Goal: Task Accomplishment & Management: Complete application form

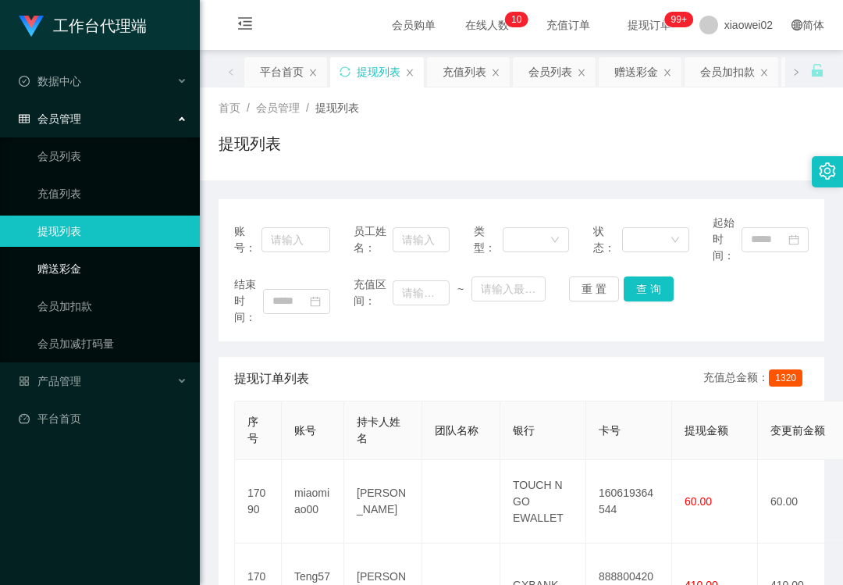
drag, startPoint x: 91, startPoint y: 264, endPoint x: 147, endPoint y: 258, distance: 56.5
click at [91, 264] on link "赠送彩金" at bounding box center [112, 268] width 150 height 31
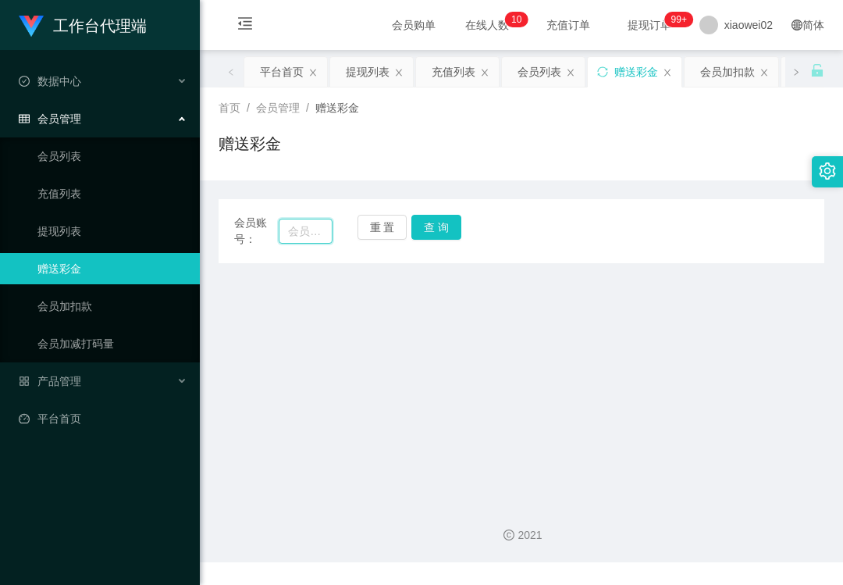
click at [310, 229] on input "text" at bounding box center [306, 231] width 54 height 25
paste input "anson8888"
type input "anson8888"
click at [431, 223] on button "查 询" at bounding box center [436, 227] width 50 height 25
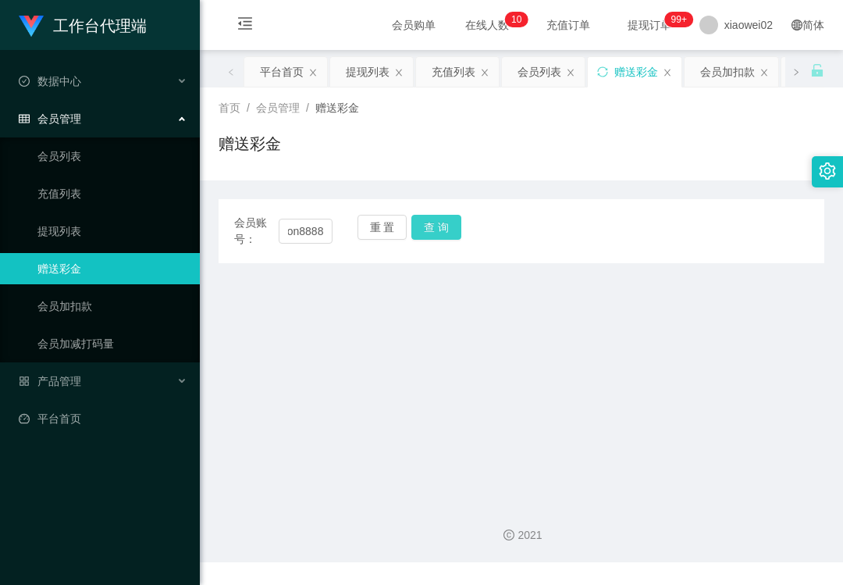
scroll to position [0, 0]
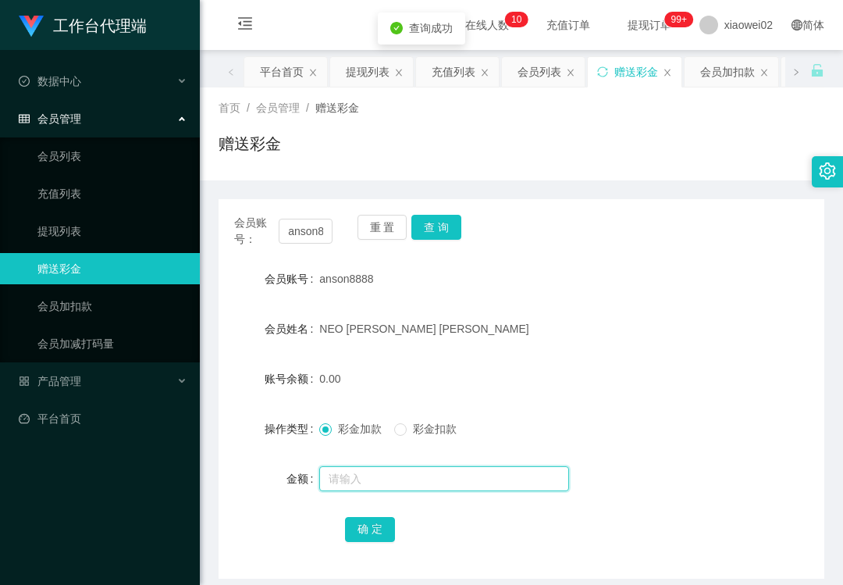
click at [381, 478] on input "text" at bounding box center [444, 478] width 250 height 25
type input "100"
click at [365, 535] on button "确 定" at bounding box center [370, 529] width 50 height 25
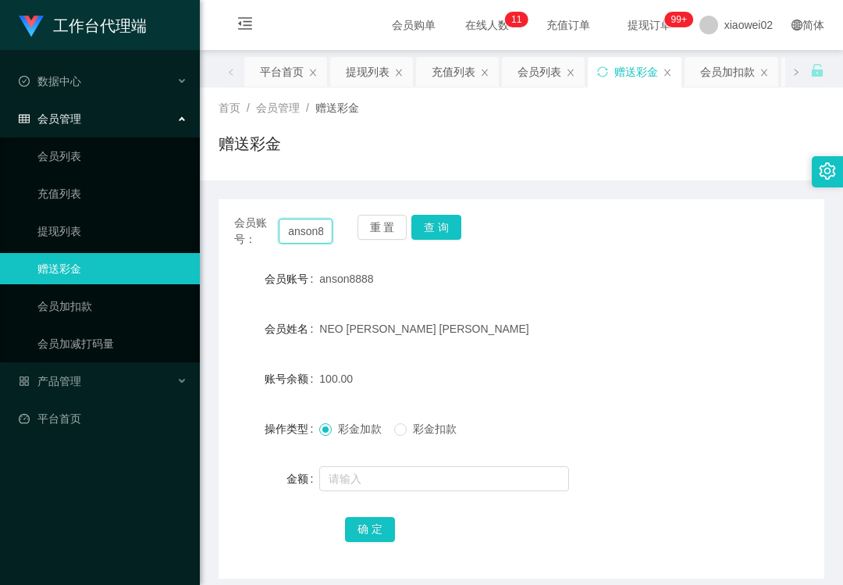
click at [317, 228] on input "anson8888" at bounding box center [306, 231] width 54 height 25
click at [371, 229] on button "重 置" at bounding box center [382, 227] width 50 height 25
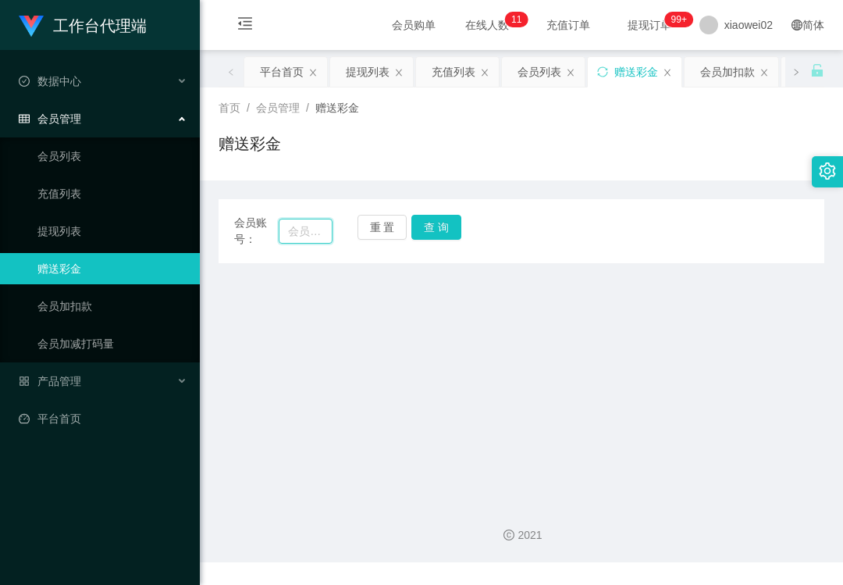
click at [298, 238] on input "text" at bounding box center [306, 231] width 54 height 25
paste input "anson8888"
type input "anson8888"
click at [429, 234] on button "查 询" at bounding box center [436, 227] width 50 height 25
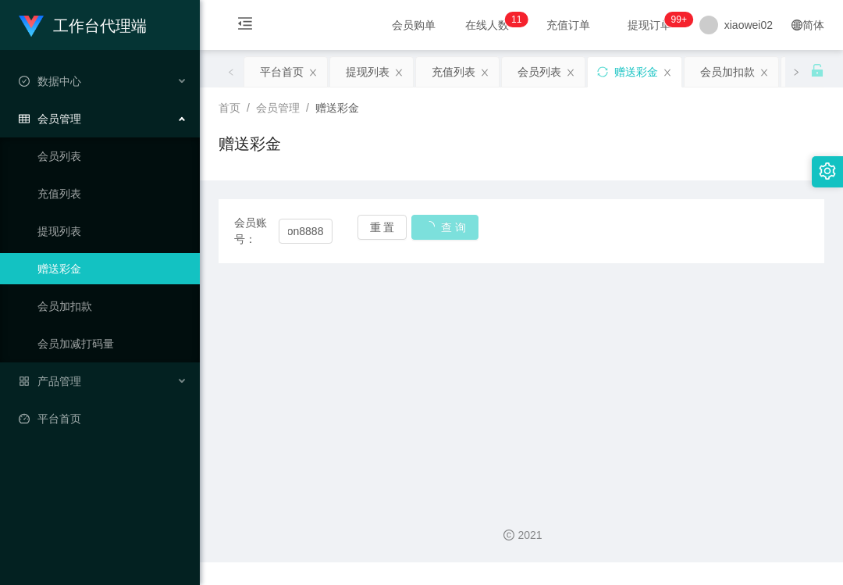
scroll to position [0, 0]
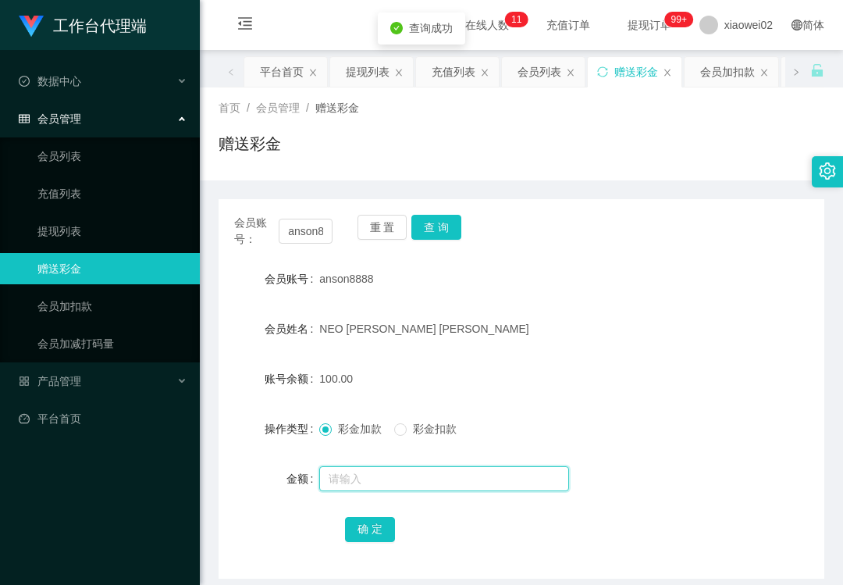
click at [379, 479] on input "text" at bounding box center [444, 478] width 250 height 25
drag, startPoint x: 391, startPoint y: 225, endPoint x: 360, endPoint y: 226, distance: 31.3
click at [390, 226] on button "重 置" at bounding box center [382, 227] width 50 height 25
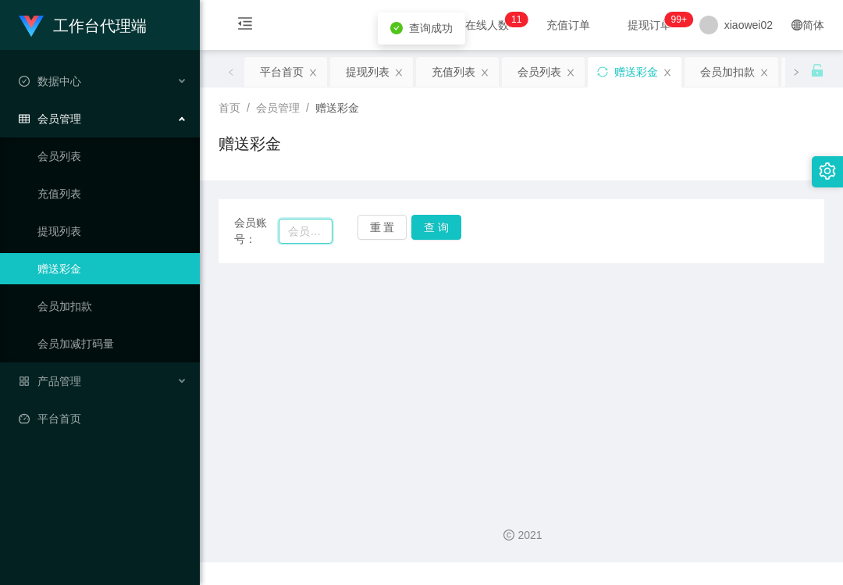
click at [311, 229] on input "text" at bounding box center [306, 231] width 54 height 25
paste input "anson8888"
type input "anson8888"
click at [437, 229] on button "查 询" at bounding box center [436, 227] width 50 height 25
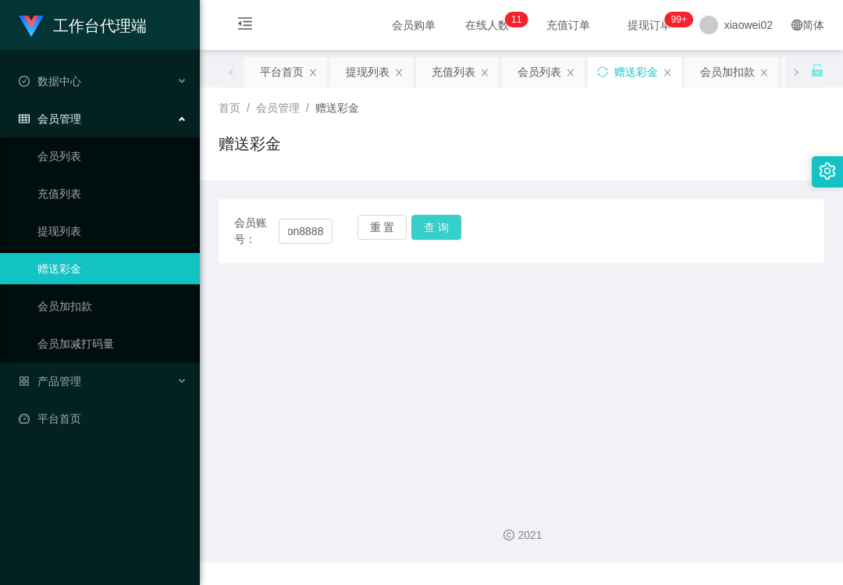
scroll to position [0, 0]
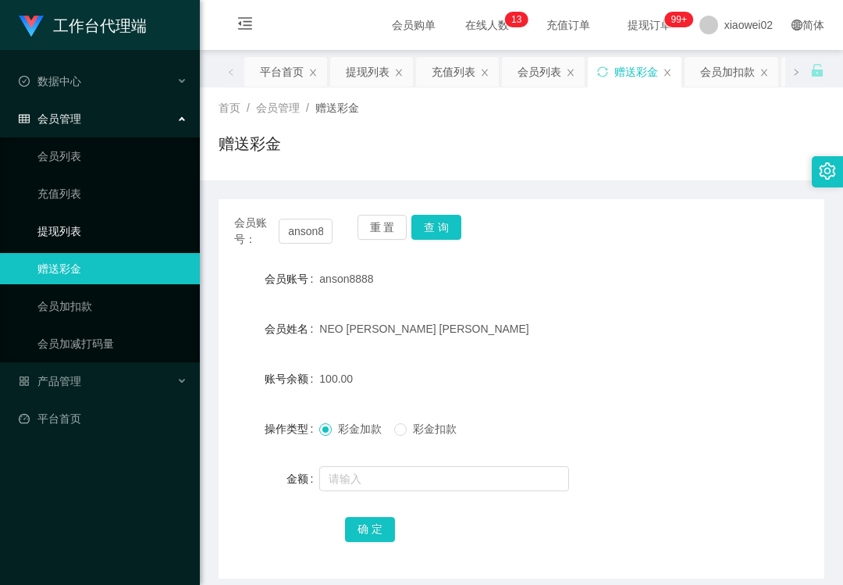
click at [88, 231] on link "提现列表" at bounding box center [112, 230] width 150 height 31
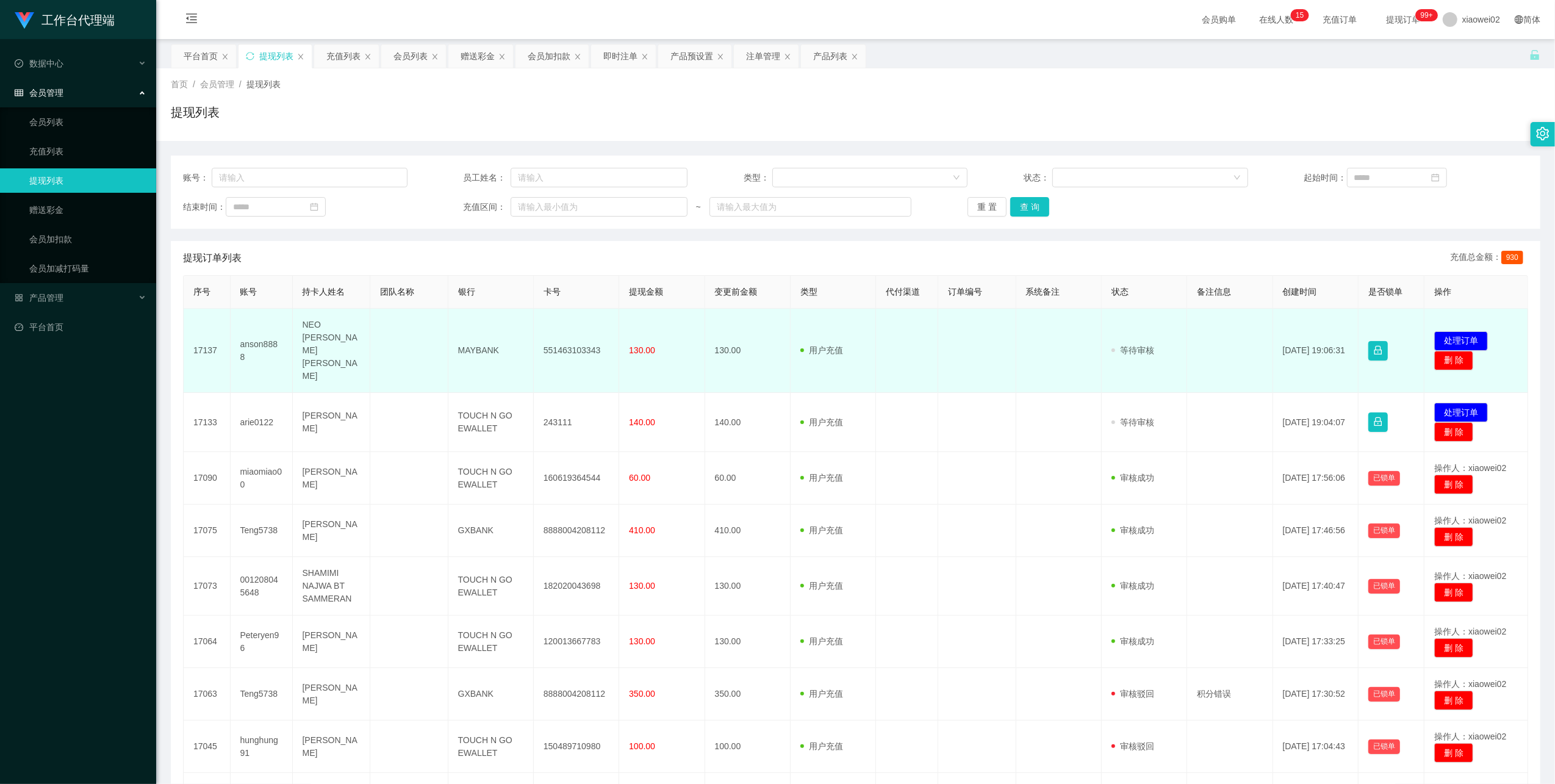
click at [266, 337] on td "anson8888" at bounding box center [262, 351] width 63 height 84
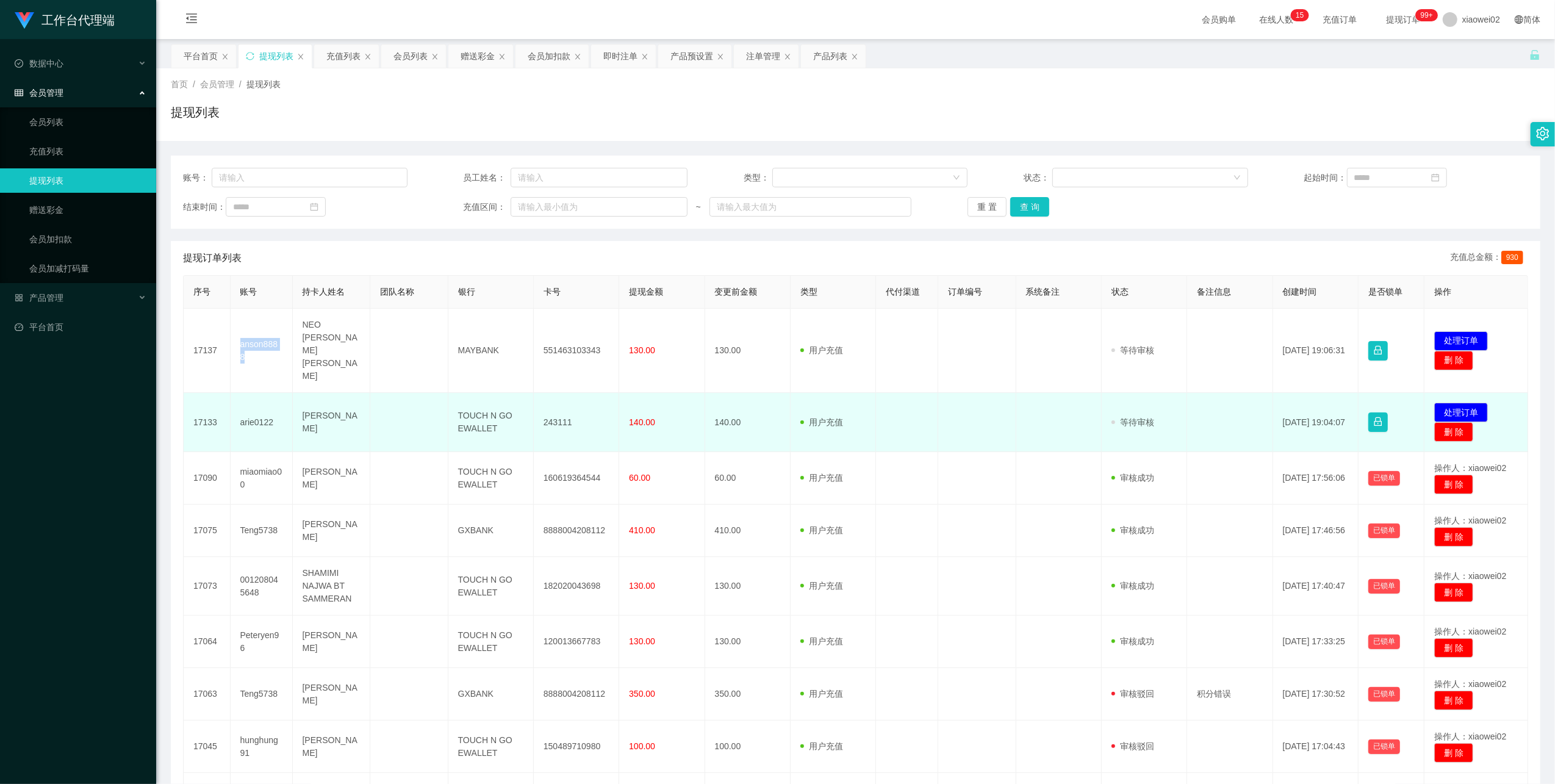
copy td "anson8888"
click at [754, 393] on td "140.00" at bounding box center [747, 423] width 85 height 59
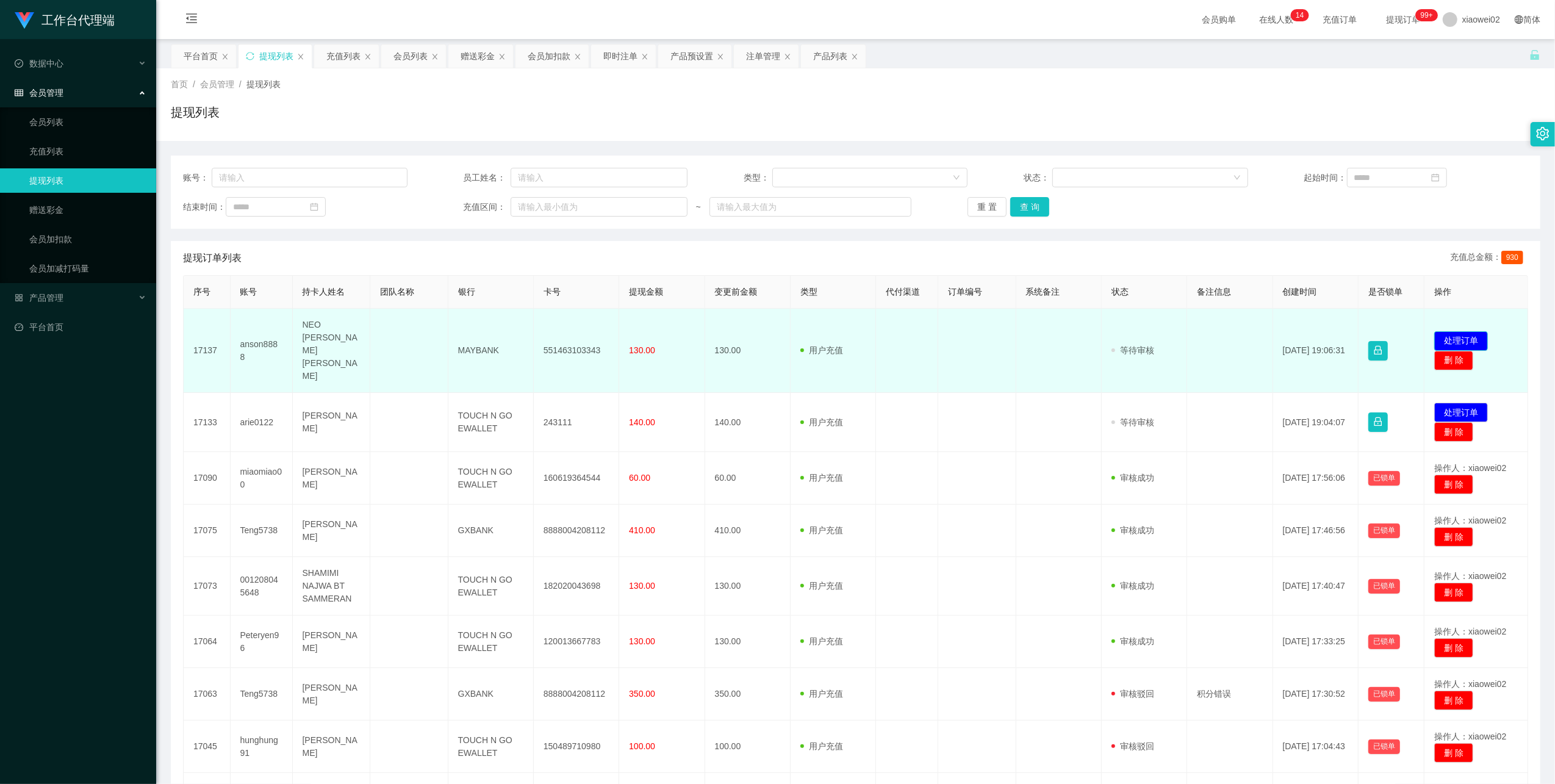
click at [1463, 331] on button "处理订单" at bounding box center [1461, 341] width 54 height 20
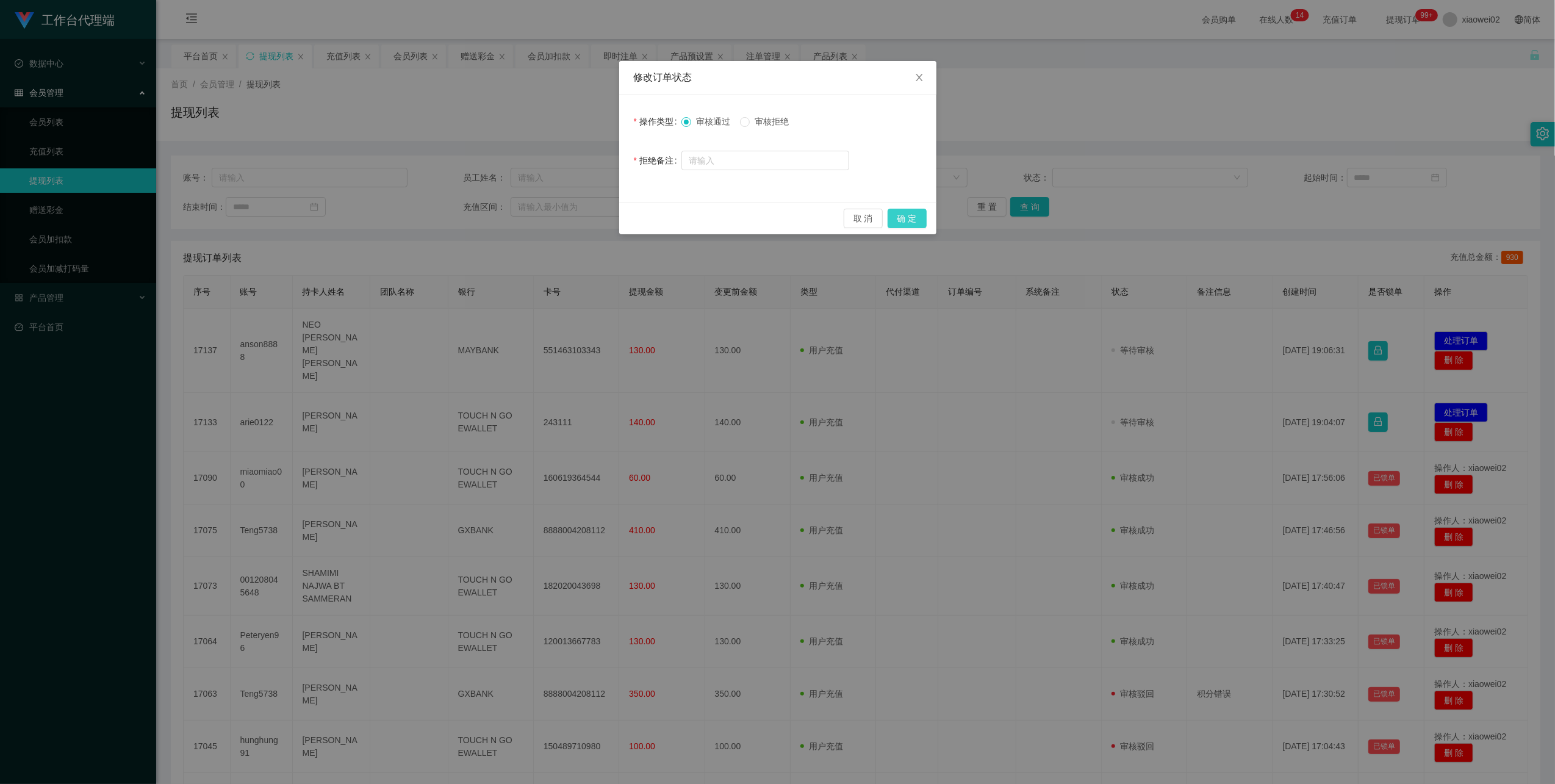
click at [908, 213] on button "确 定" at bounding box center [908, 218] width 39 height 20
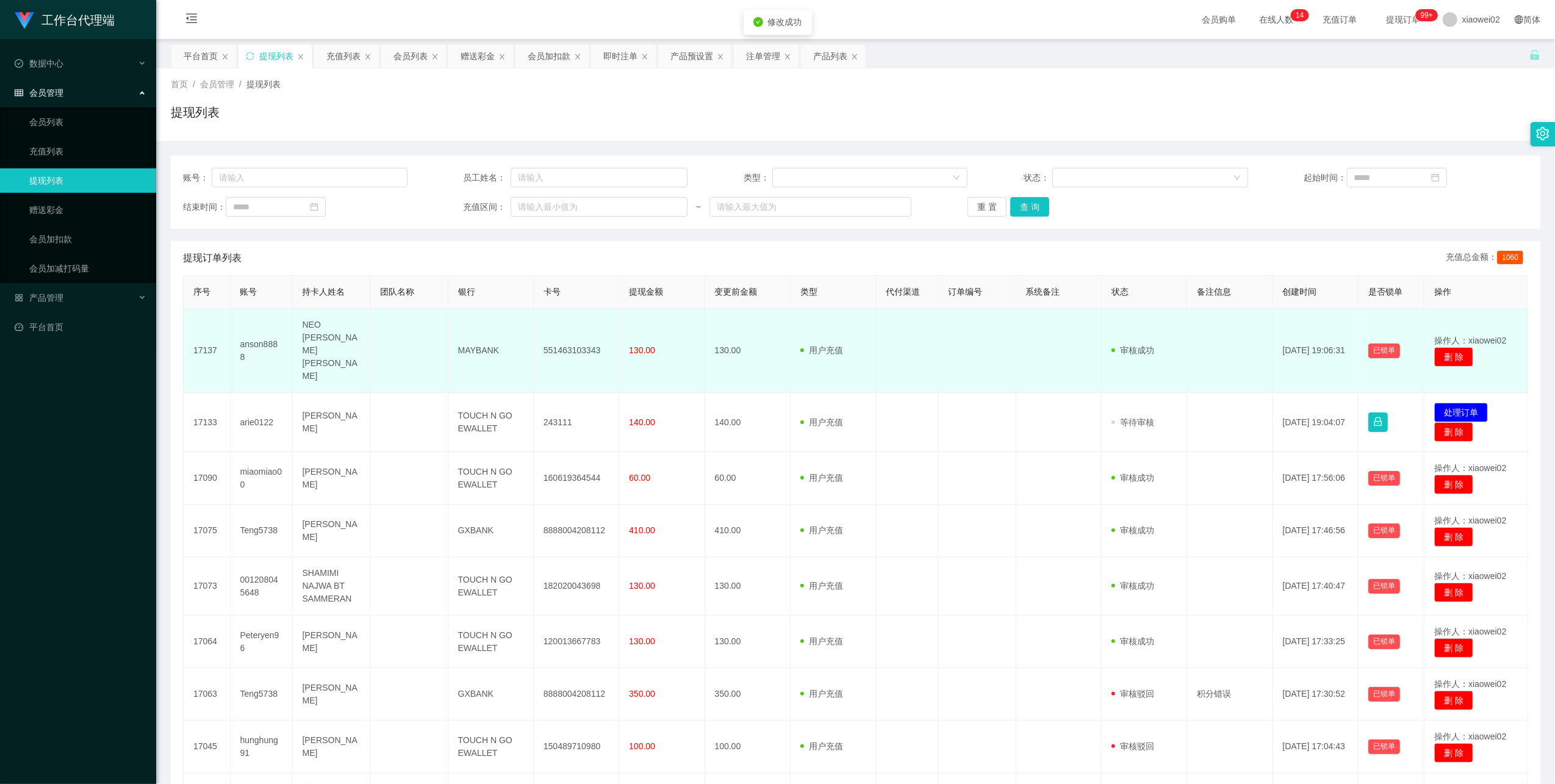
click at [561, 331] on td "551463103343" at bounding box center [576, 351] width 85 height 84
copy td "551463103343"
click at [562, 331] on td "551463103343" at bounding box center [576, 351] width 85 height 84
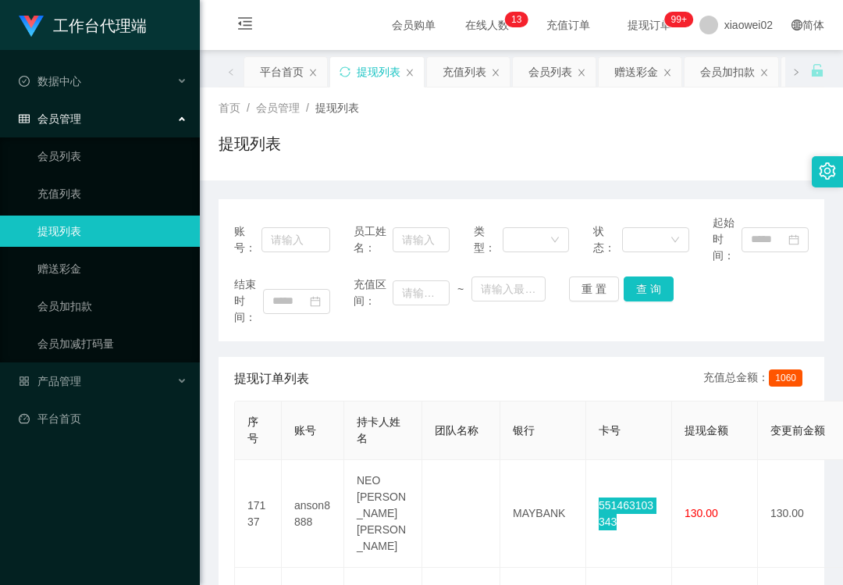
scroll to position [208, 0]
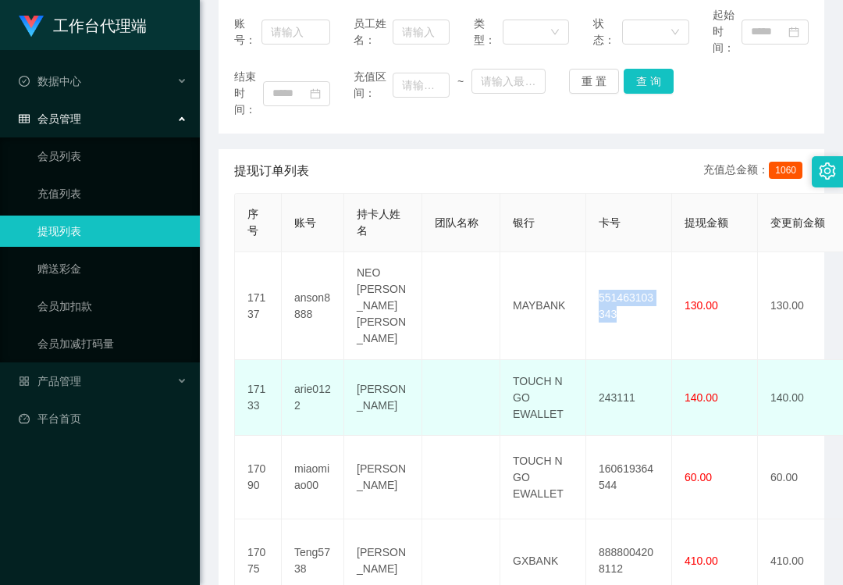
click at [410, 360] on td "[PERSON_NAME]" at bounding box center [383, 398] width 78 height 76
click at [310, 373] on td "arie0122" at bounding box center [313, 398] width 62 height 76
click at [311, 361] on td "arie0122" at bounding box center [313, 398] width 62 height 76
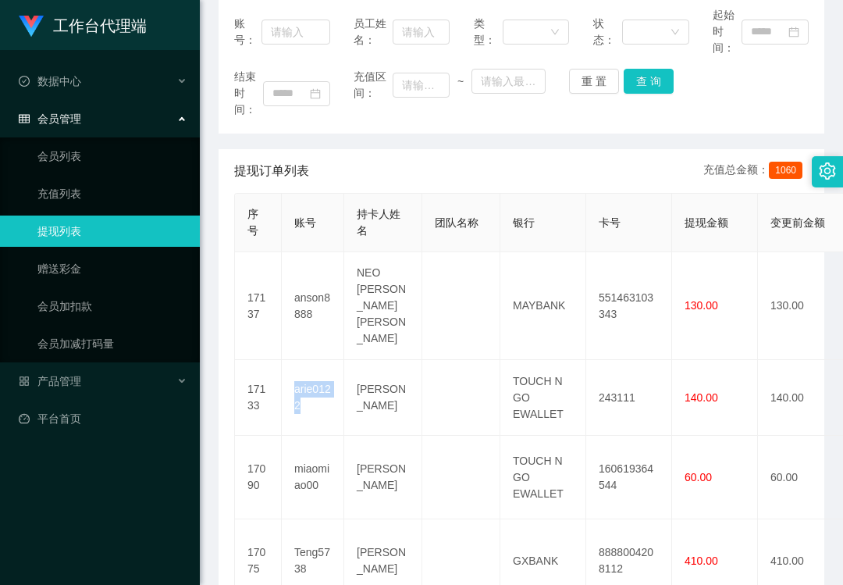
copy td "arie0122"
click at [23, 581] on div "工作台代理端 数据中心 会员管理 会员列表 充值列表 提现列表 赠送彩金 会员加扣款 会员加减打码量 产品管理 平台首页" at bounding box center [100, 292] width 200 height 585
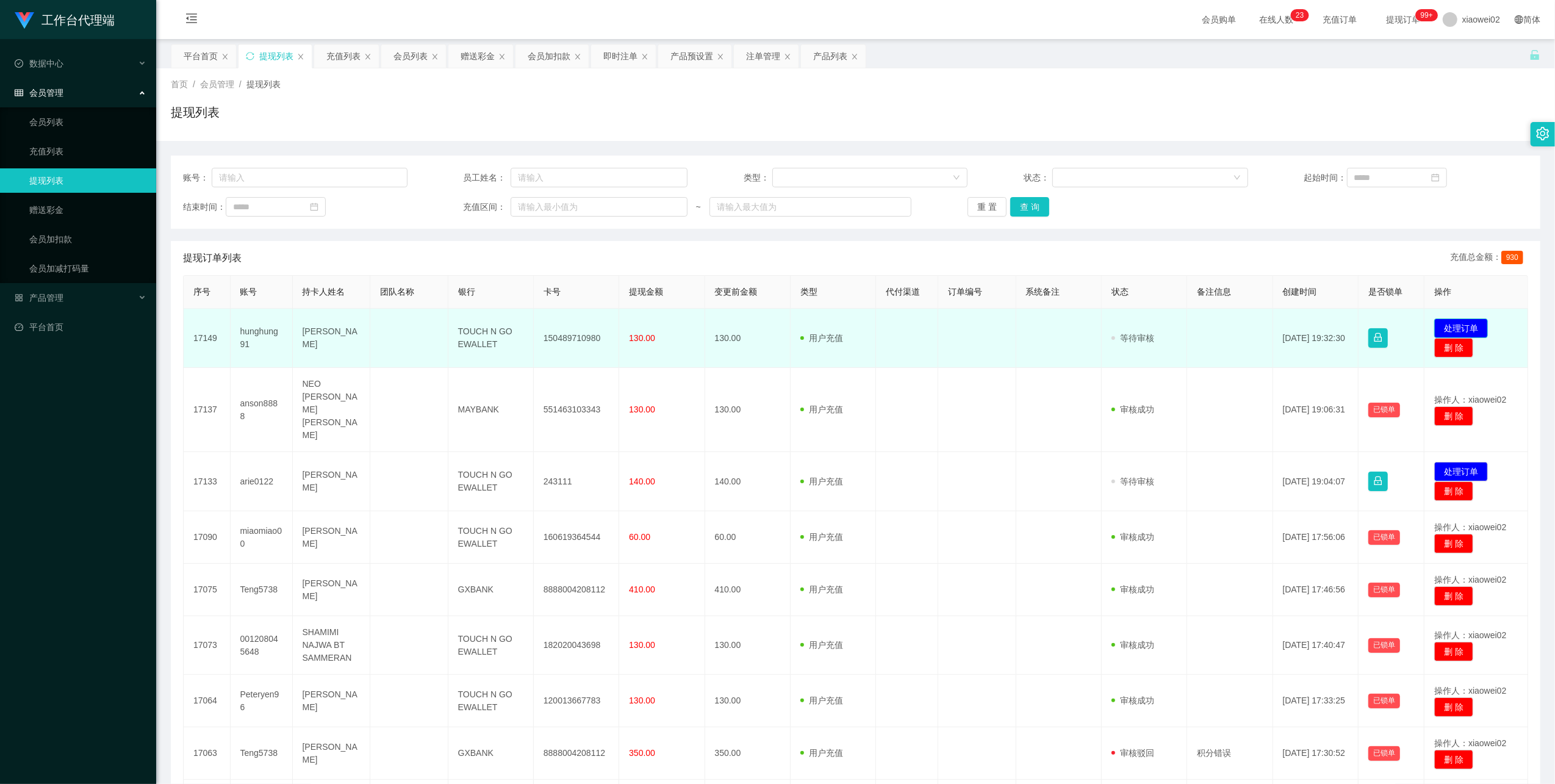
click at [1456, 325] on button "处理订单" at bounding box center [1461, 328] width 54 height 20
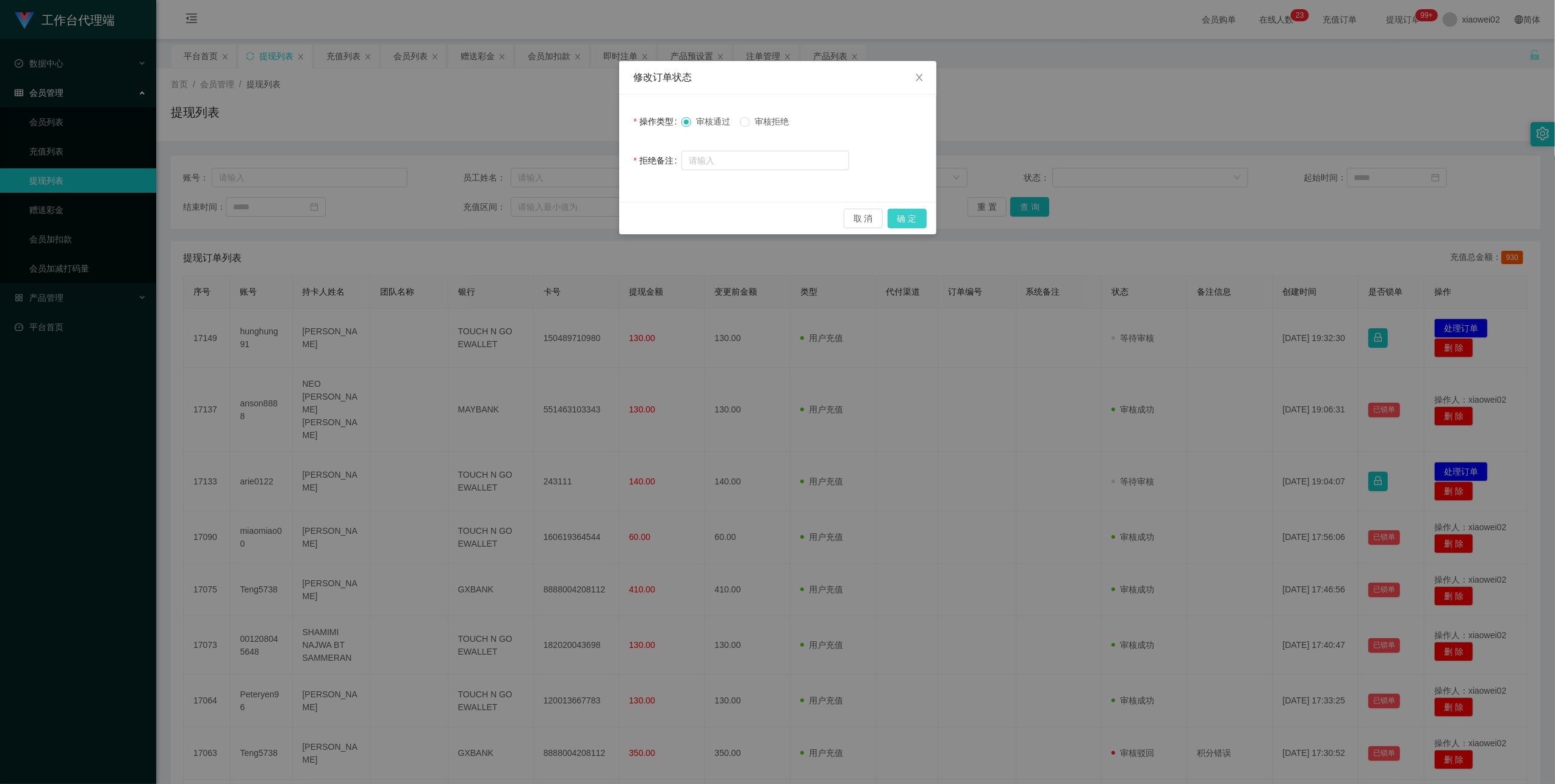
click at [915, 218] on button "确 定" at bounding box center [908, 218] width 39 height 20
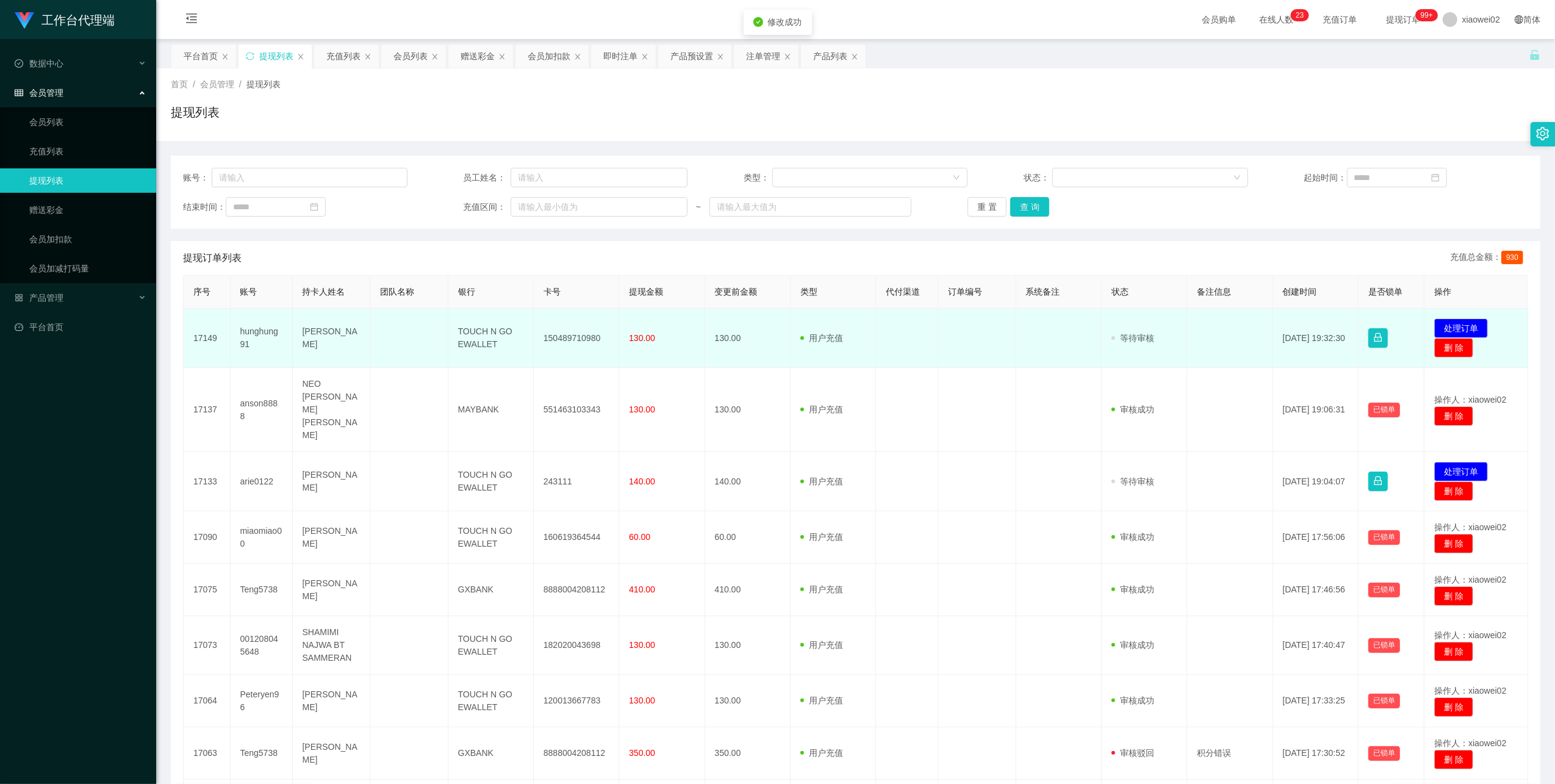
click at [581, 338] on td "150489710980" at bounding box center [576, 338] width 85 height 59
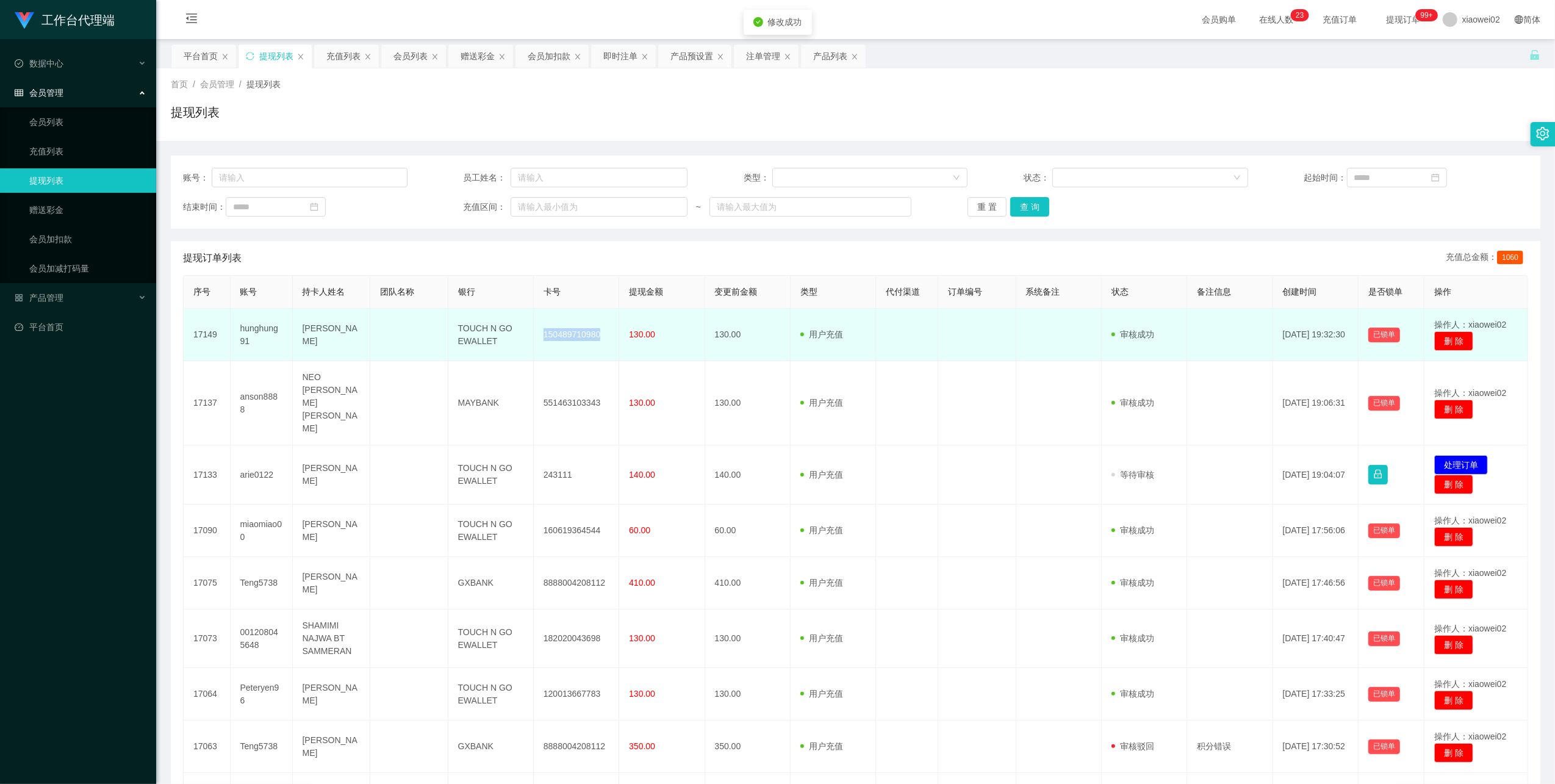
click at [581, 338] on td "150489710980" at bounding box center [576, 335] width 85 height 52
copy td "150489710980"
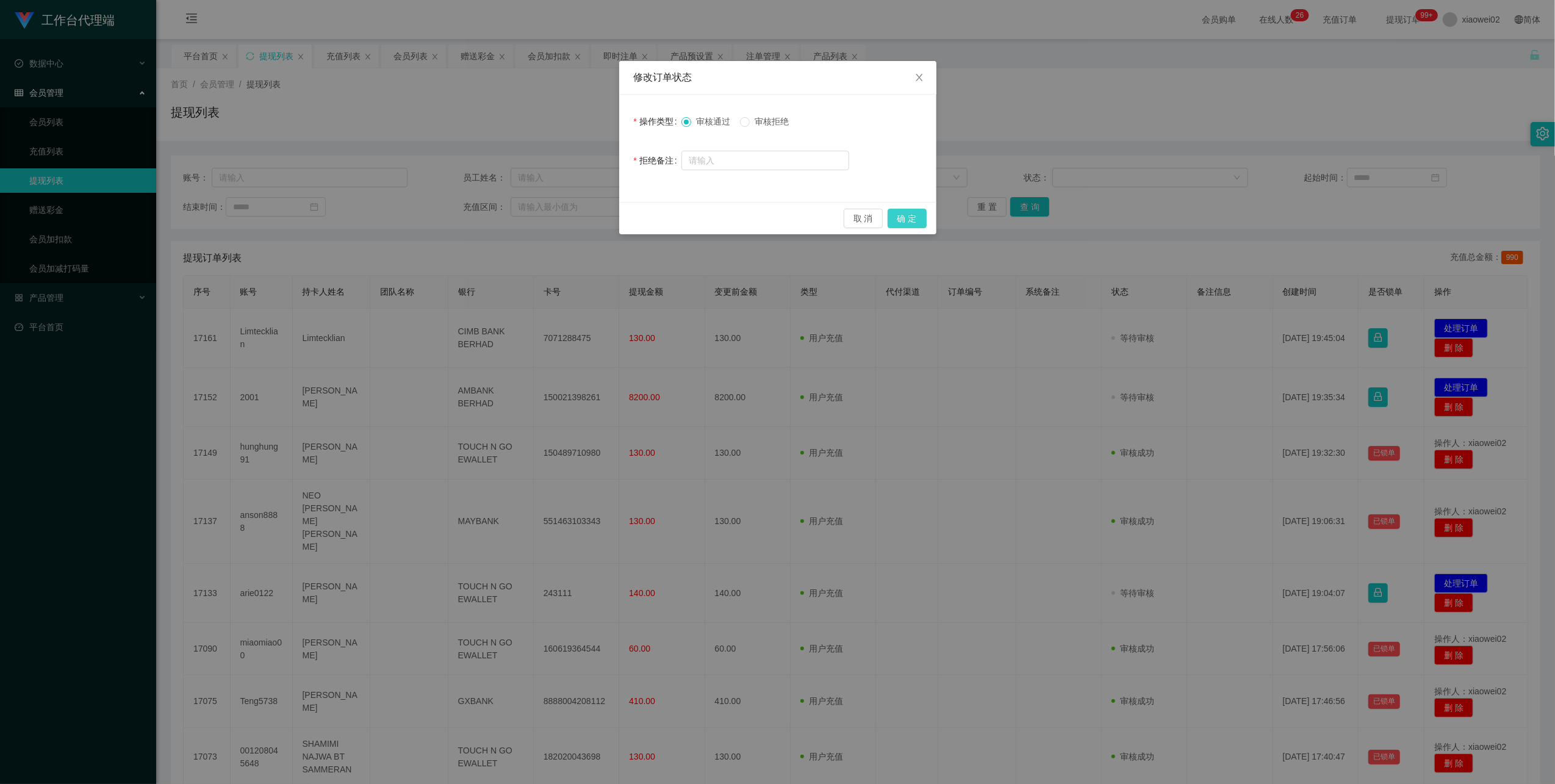
click at [912, 220] on button "确 定" at bounding box center [908, 218] width 39 height 20
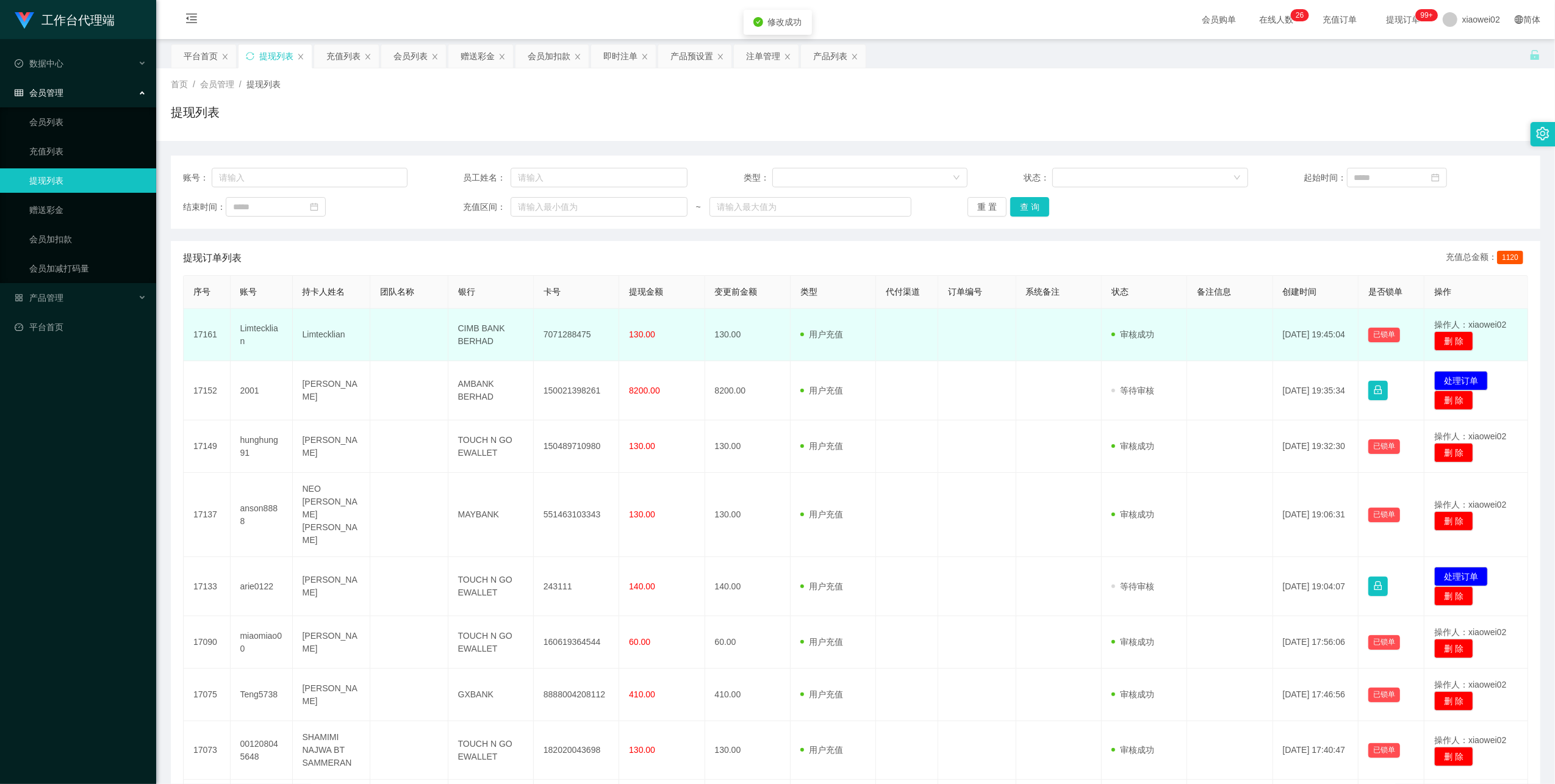
click at [570, 327] on td "7071288475" at bounding box center [576, 335] width 85 height 52
copy td "7071288475"
click at [890, 347] on td at bounding box center [908, 335] width 63 height 52
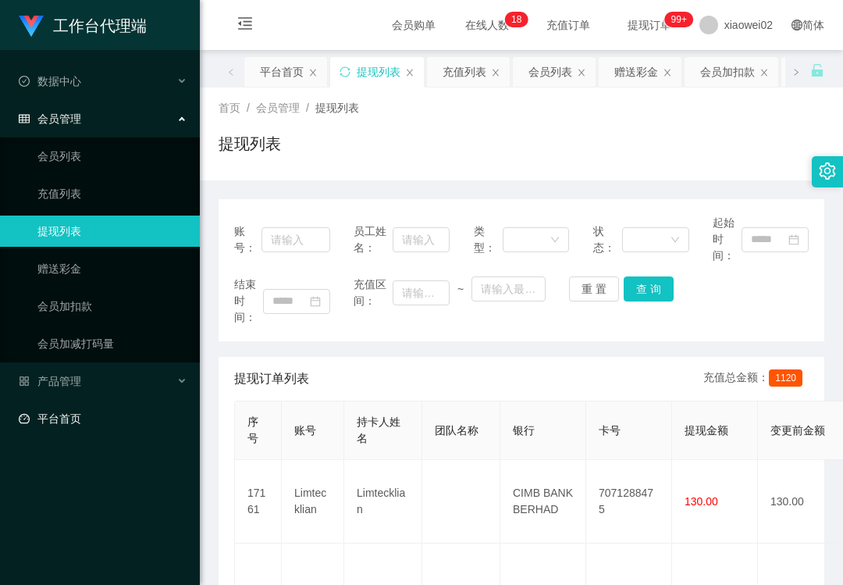
click at [33, 471] on div "工作台代理端 数据中心 会员管理 会员列表 充值列表 提现列表 赠送彩金 会员加扣款 会员加减打码量 产品管理 平台首页" at bounding box center [100, 292] width 200 height 585
click at [109, 245] on ul "会员列表 充值列表 提现列表 赠送彩金 会员加扣款 会员加减打码量" at bounding box center [100, 249] width 200 height 225
click at [103, 256] on link "赠送彩金" at bounding box center [112, 268] width 150 height 31
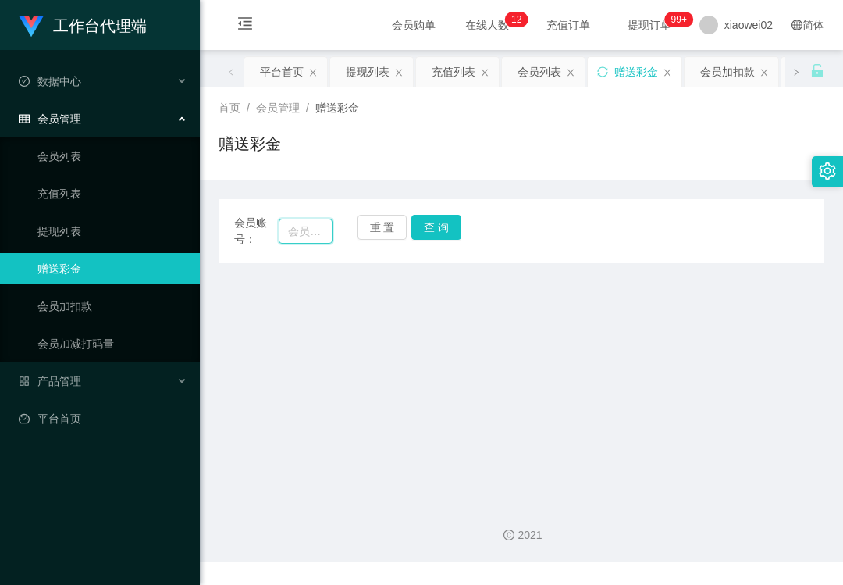
click at [297, 229] on input "text" at bounding box center [306, 231] width 54 height 25
paste input "incheon977"
type input "incheon977"
click at [435, 232] on button "查 询" at bounding box center [436, 227] width 50 height 25
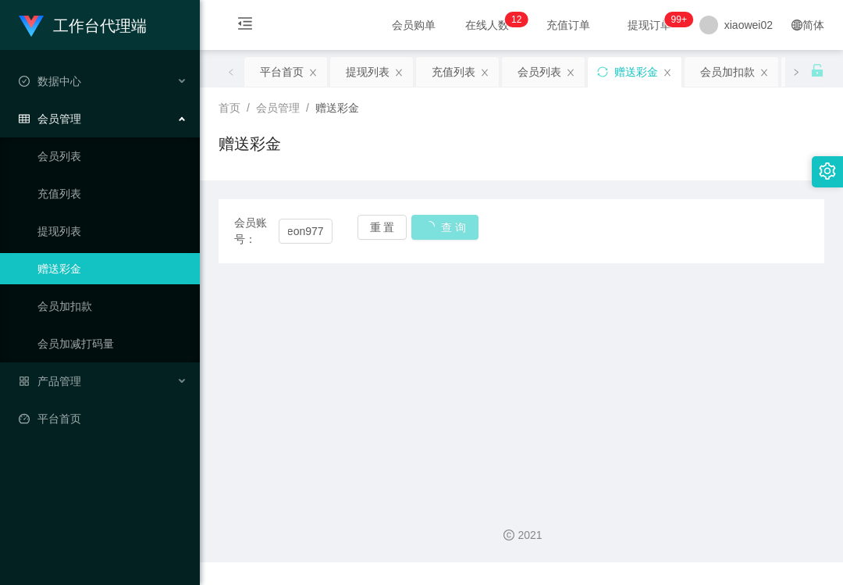
scroll to position [0, 0]
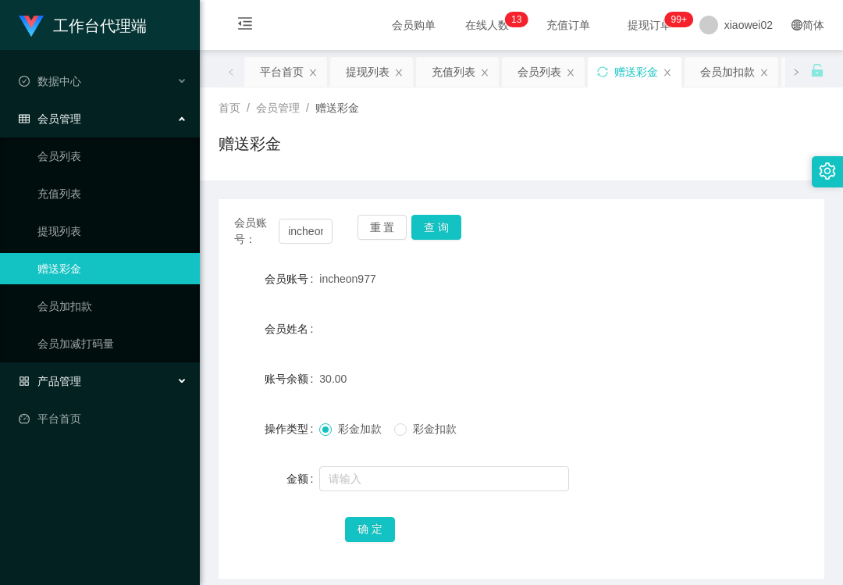
click at [94, 371] on div "产品管理" at bounding box center [100, 380] width 200 height 31
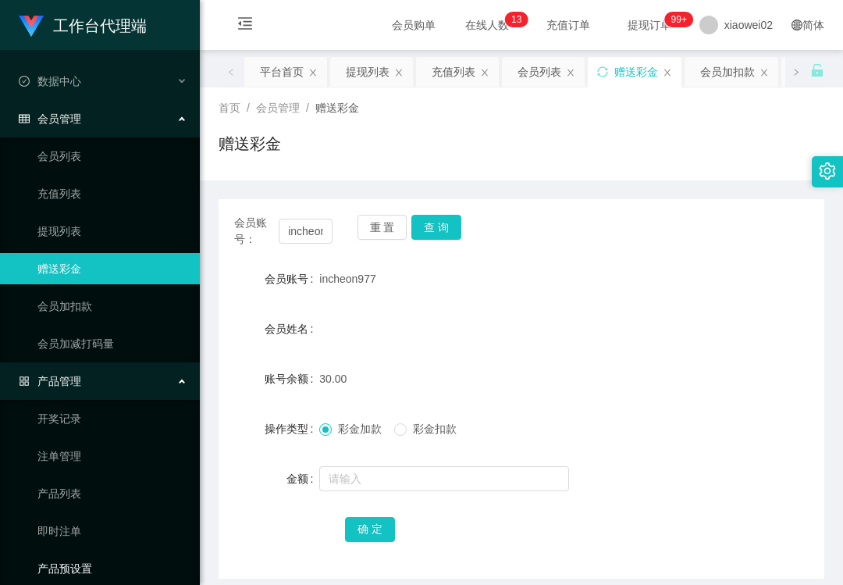
click at [85, 556] on link "产品预设置" at bounding box center [112, 568] width 150 height 31
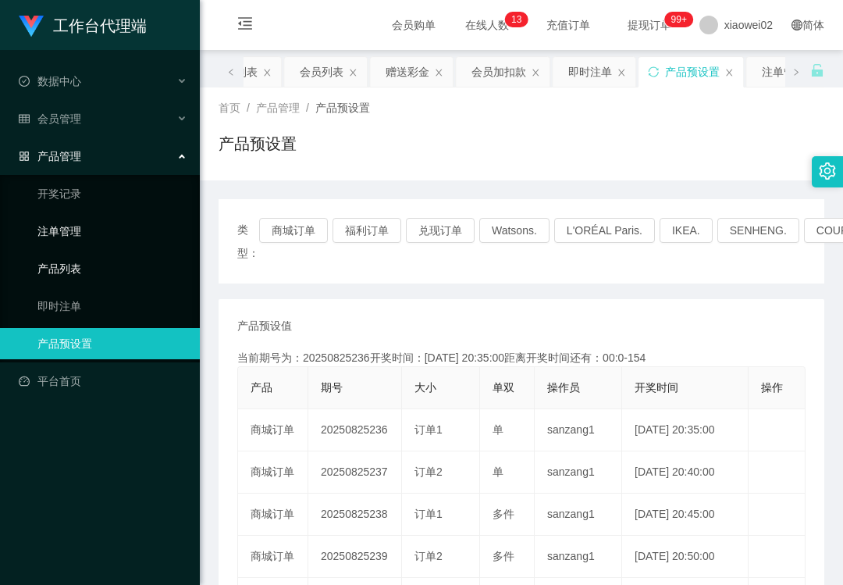
click at [138, 236] on link "注单管理" at bounding box center [112, 230] width 150 height 31
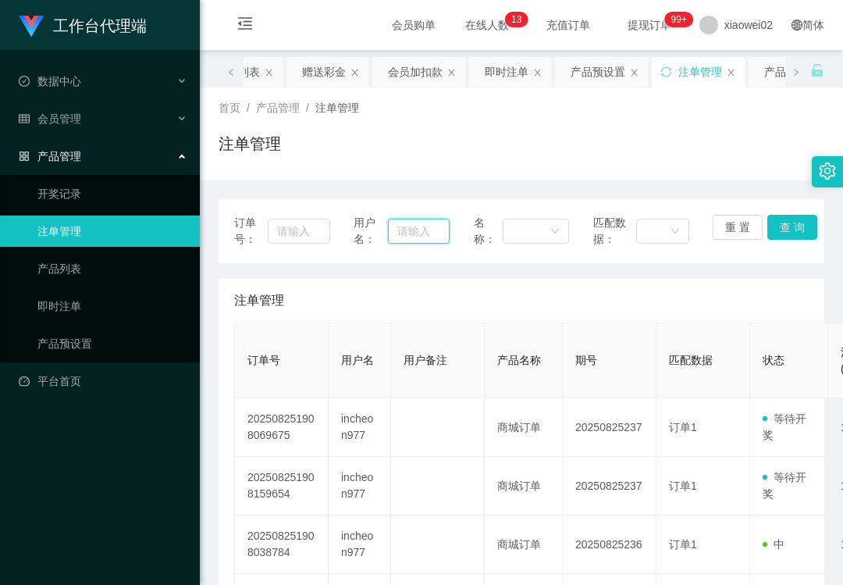
drag, startPoint x: 403, startPoint y: 226, endPoint x: 423, endPoint y: 222, distance: 19.8
click at [403, 226] on input "text" at bounding box center [418, 231] width 61 height 25
paste input "incheon977"
type input "incheon977"
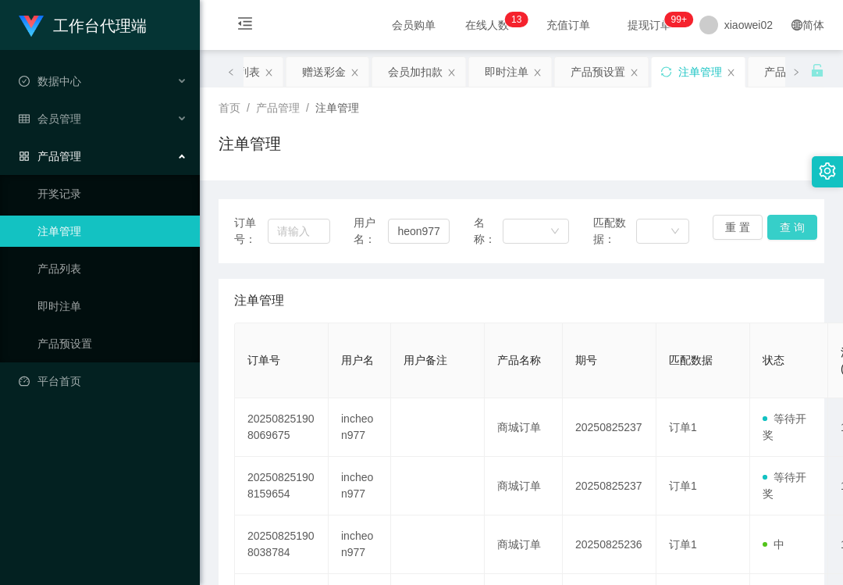
click at [779, 229] on button "查 询" at bounding box center [792, 227] width 50 height 25
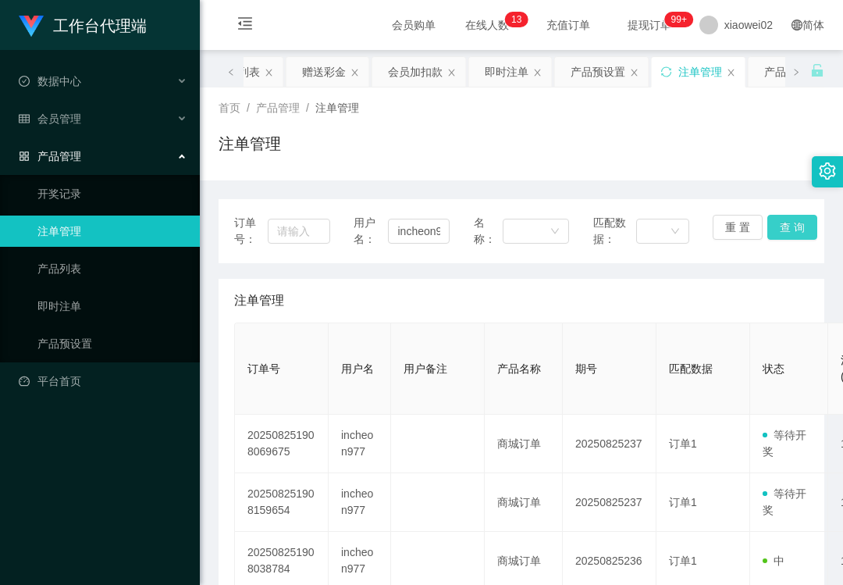
click at [773, 225] on button "查 询" at bounding box center [792, 227] width 50 height 25
click at [773, 225] on div "重 置 查 询" at bounding box center [761, 231] width 96 height 33
click at [773, 225] on button "查 询" at bounding box center [792, 227] width 50 height 25
click at [105, 351] on ul "开奖记录 注单管理 产品列表 即时注单 产品预设置" at bounding box center [100, 268] width 200 height 187
drag, startPoint x: 105, startPoint y: 351, endPoint x: 48, endPoint y: 332, distance: 59.5
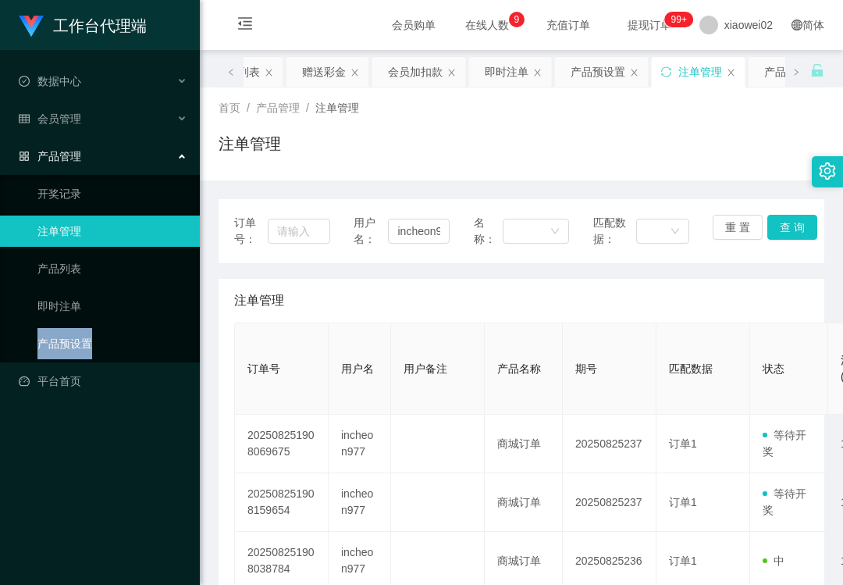
click at [47, 332] on link "产品预设置" at bounding box center [112, 343] width 150 height 31
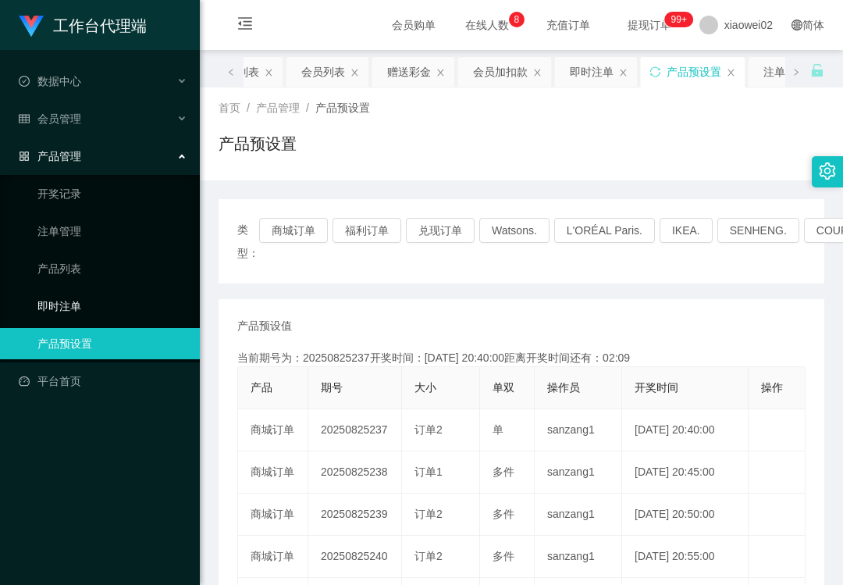
click at [153, 293] on link "即时注单" at bounding box center [112, 305] width 150 height 31
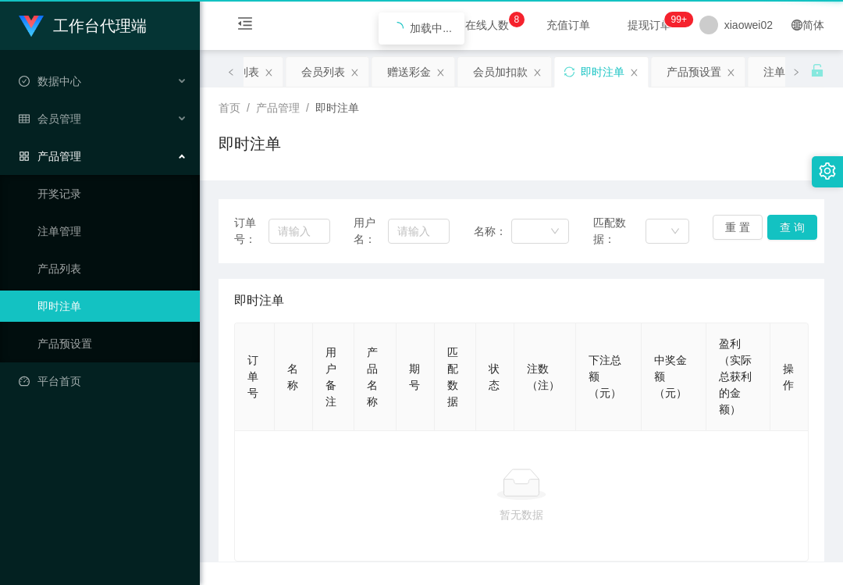
click at [153, 293] on link "即时注单" at bounding box center [112, 305] width 150 height 31
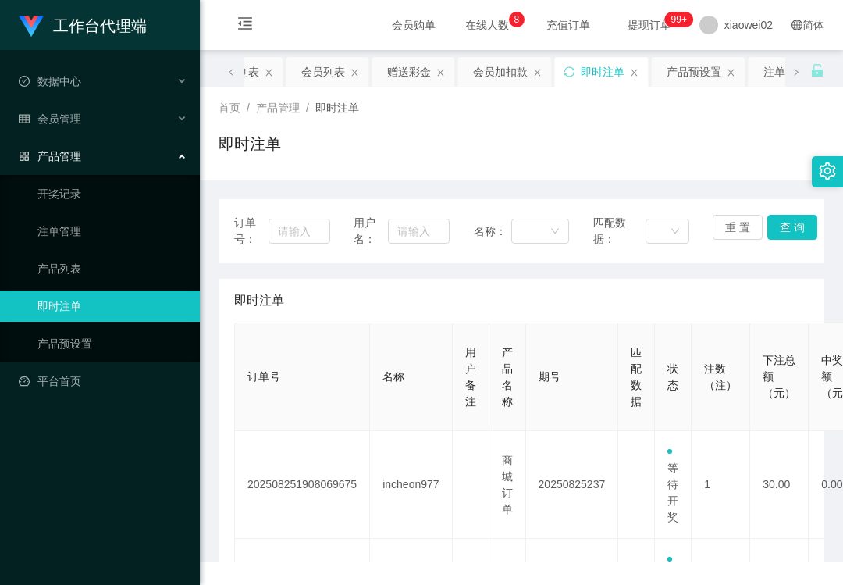
click at [134, 203] on ul "开奖记录 注单管理 产品列表 即时注单 产品预设置" at bounding box center [100, 268] width 200 height 187
click at [119, 105] on div "会员管理" at bounding box center [100, 118] width 200 height 31
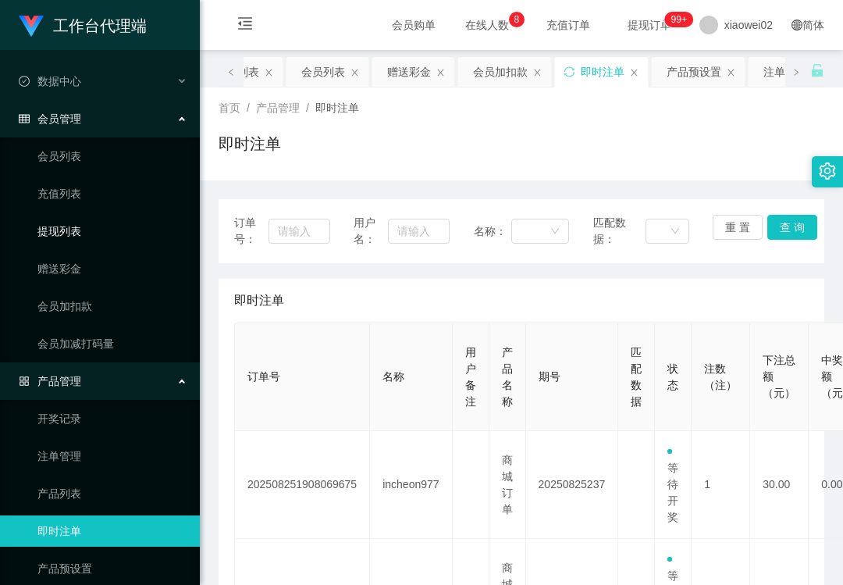
click at [87, 229] on link "提现列表" at bounding box center [112, 230] width 150 height 31
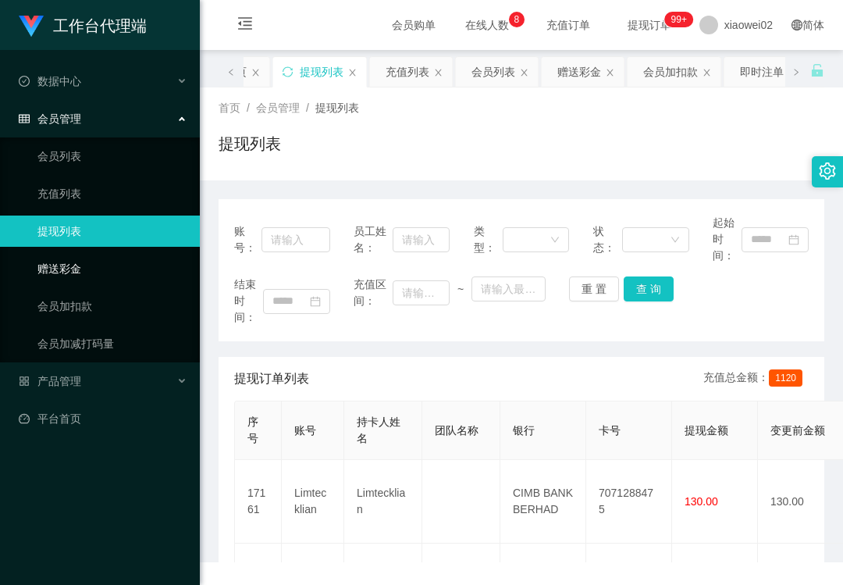
click at [89, 268] on link "赠送彩金" at bounding box center [112, 268] width 150 height 31
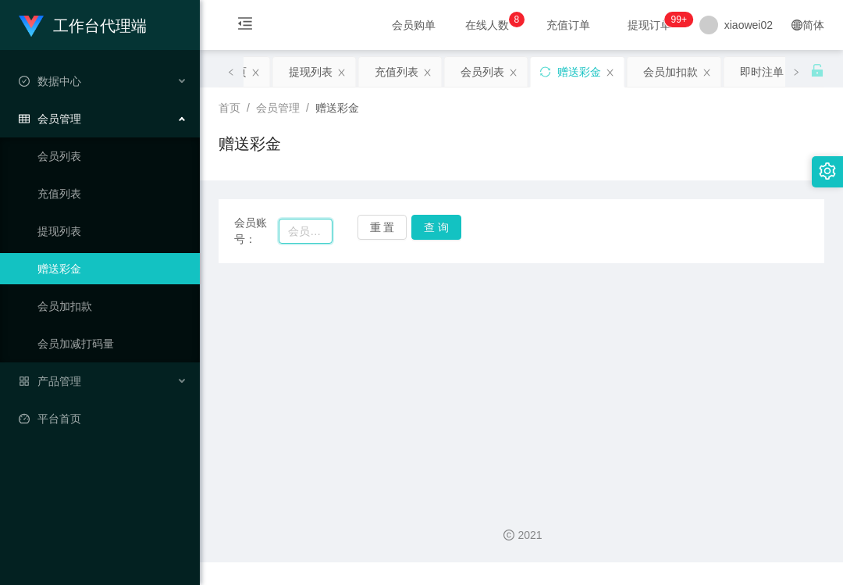
click at [316, 229] on input "text" at bounding box center [306, 231] width 54 height 25
paste input "incheon977"
type input "incheon977"
click at [432, 239] on button "查 询" at bounding box center [436, 227] width 50 height 25
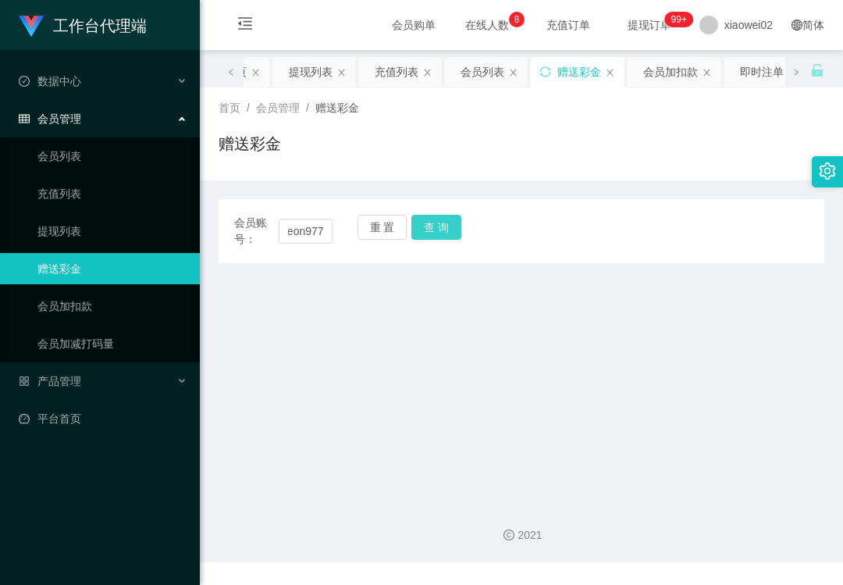
scroll to position [0, 0]
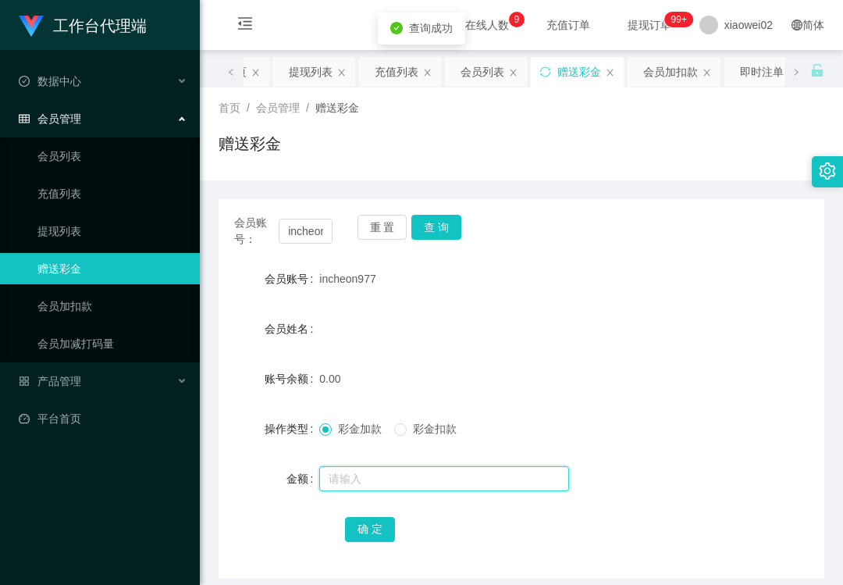
click at [354, 468] on input "text" at bounding box center [444, 478] width 250 height 25
type input "60"
drag, startPoint x: 351, startPoint y: 537, endPoint x: 410, endPoint y: 496, distance: 71.2
click at [351, 537] on button "确 定" at bounding box center [370, 529] width 50 height 25
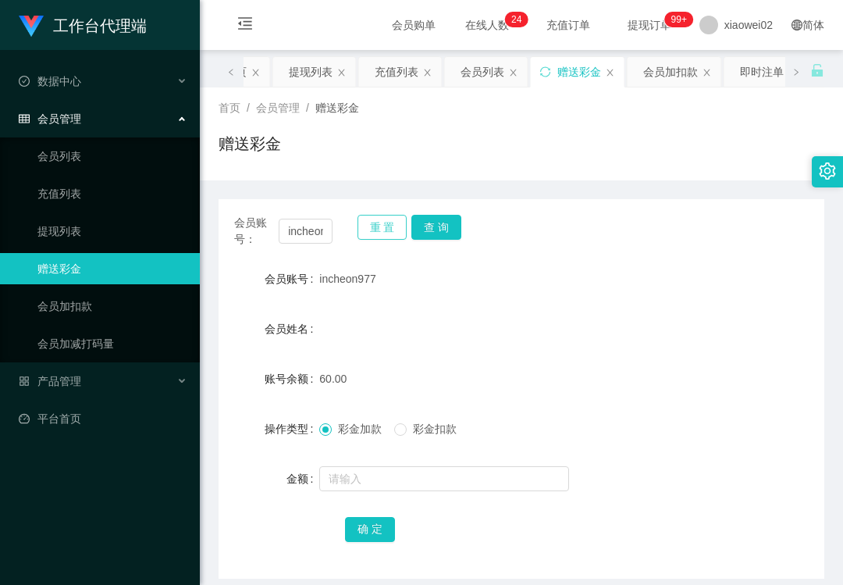
click at [379, 234] on button "重 置" at bounding box center [382, 227] width 50 height 25
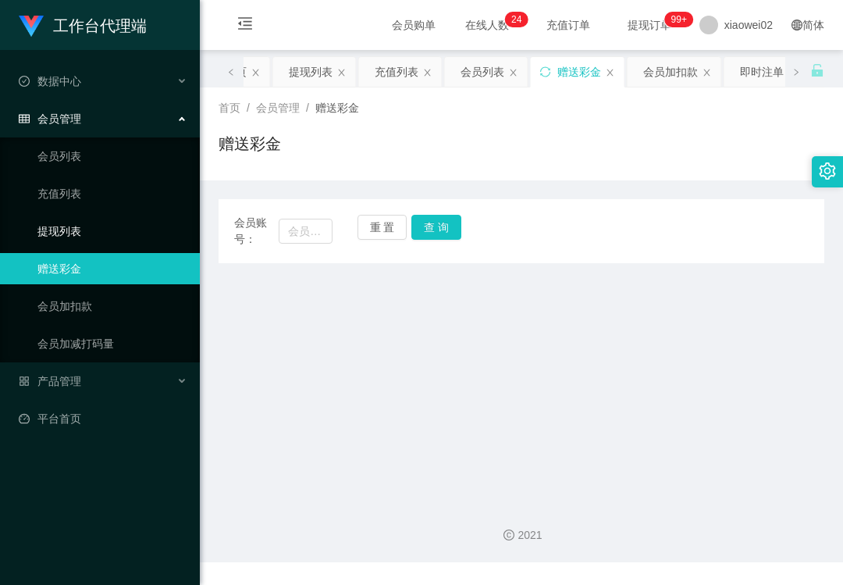
click at [154, 226] on link "提现列表" at bounding box center [112, 230] width 150 height 31
